Goal: Task Accomplishment & Management: Manage account settings

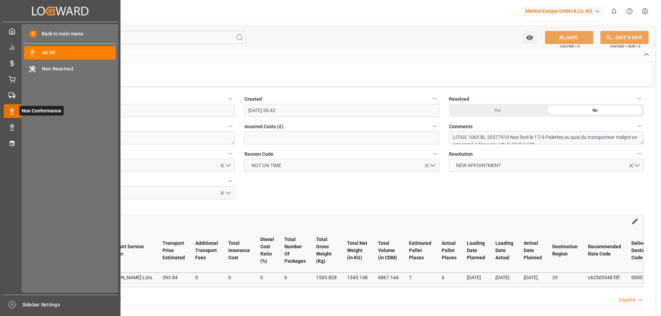
scroll to position [0, 124]
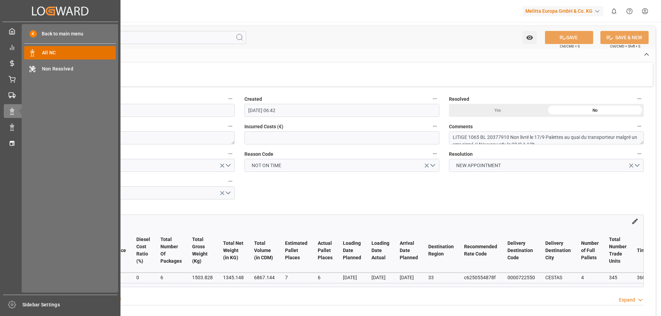
click at [46, 48] on div "All NC All NC" at bounding box center [70, 52] width 92 height 13
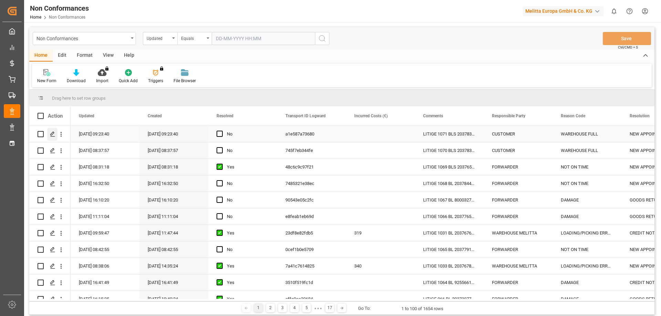
click at [54, 134] on icon "Press SPACE to select this row." at bounding box center [53, 134] width 6 height 6
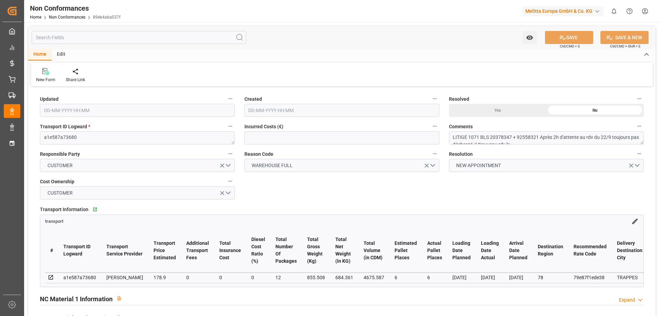
type input "[DATE] 07:23"
click at [515, 136] on textarea "LITIGE 1071 BLS 20378347 + 92558321 Après 2h d'attente au rdv du 22/9 toujours …" at bounding box center [546, 137] width 195 height 13
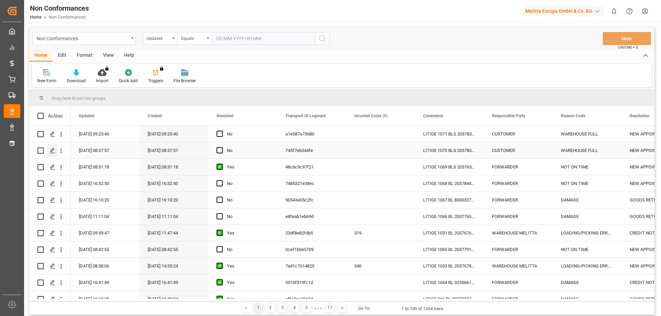
click at [52, 152] on polygon "Press SPACE to select this row." at bounding box center [52, 150] width 3 height 3
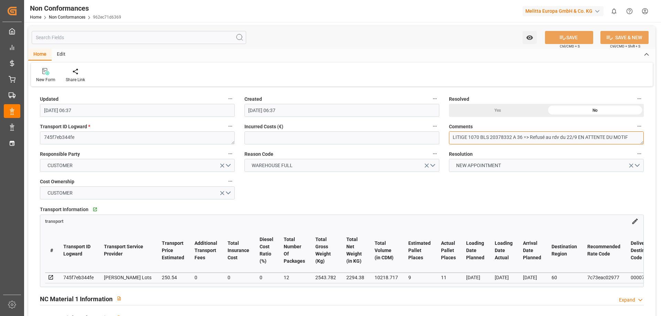
click at [569, 139] on textarea "LITIGE 1070 BLS 20378332 A 36 => Refusé au rdv du 22/9 EN ATTENTE DU MOTIF" at bounding box center [546, 137] width 195 height 13
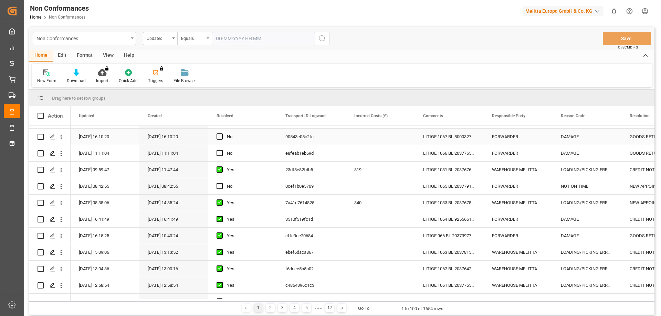
scroll to position [69, 0]
